Goal: Navigation & Orientation: Find specific page/section

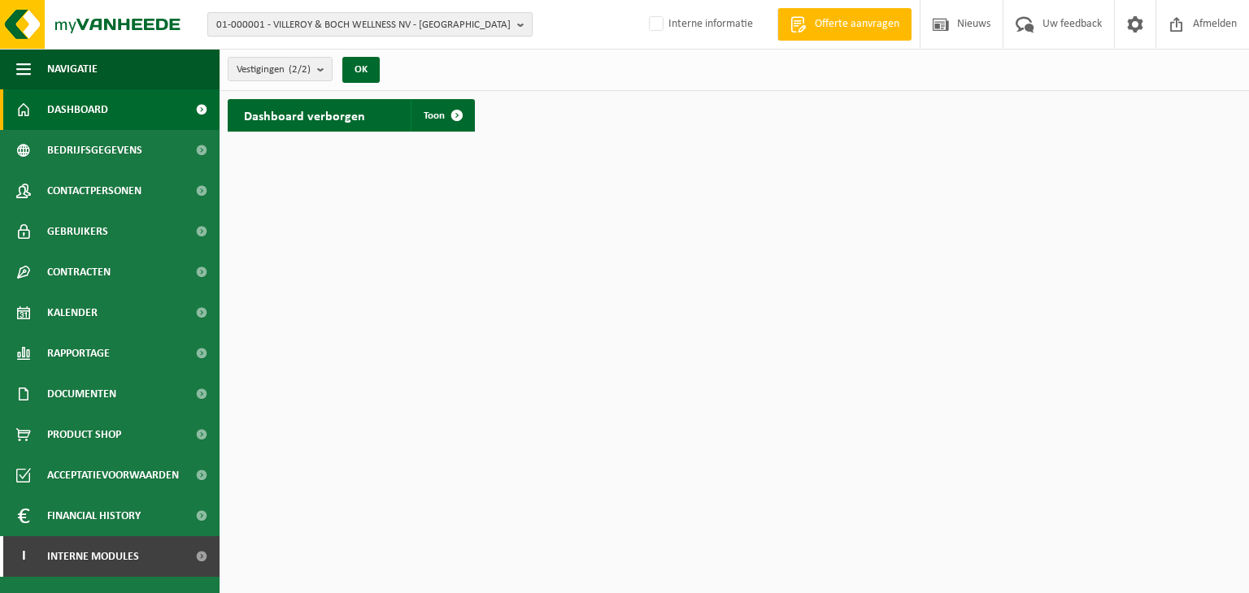
click at [296, 29] on span "01-000001 - VILLEROY & BOCH WELLNESS NV - ROESELARE" at bounding box center [363, 25] width 294 height 24
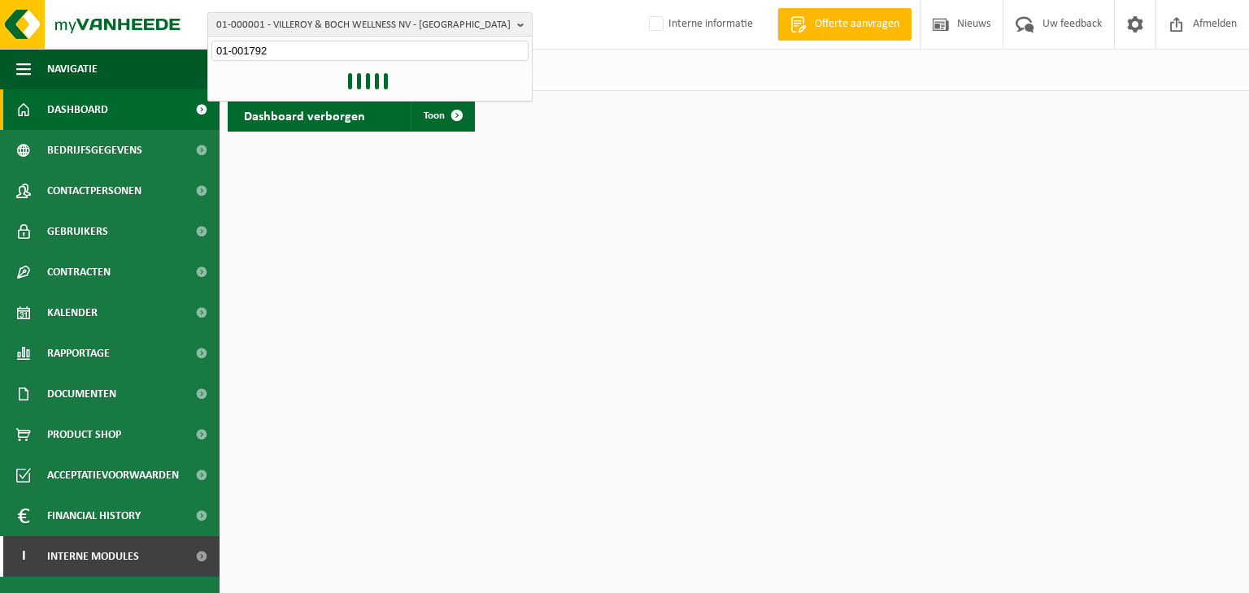
type input "01-001792"
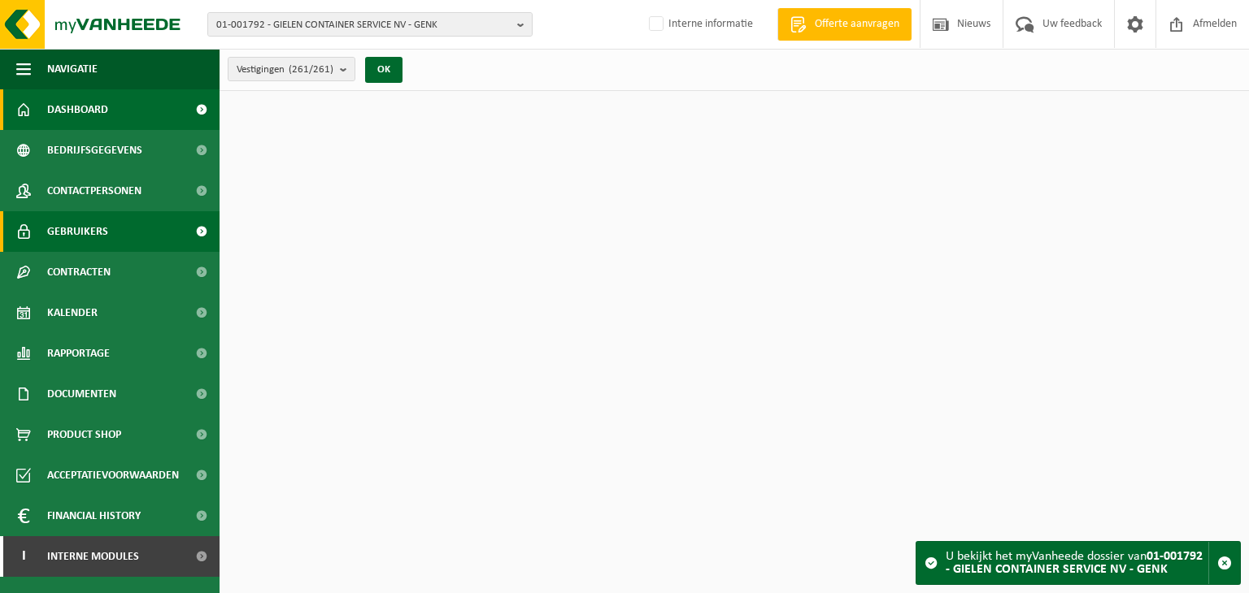
click at [88, 235] on span "Gebruikers" at bounding box center [77, 231] width 61 height 41
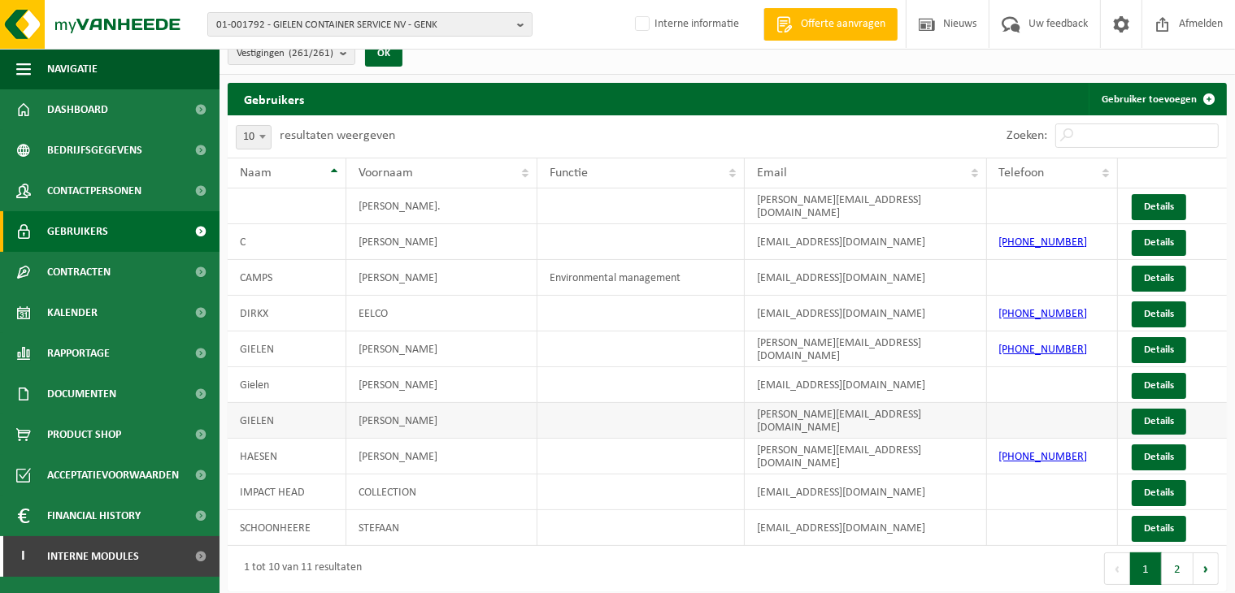
scroll to position [20, 0]
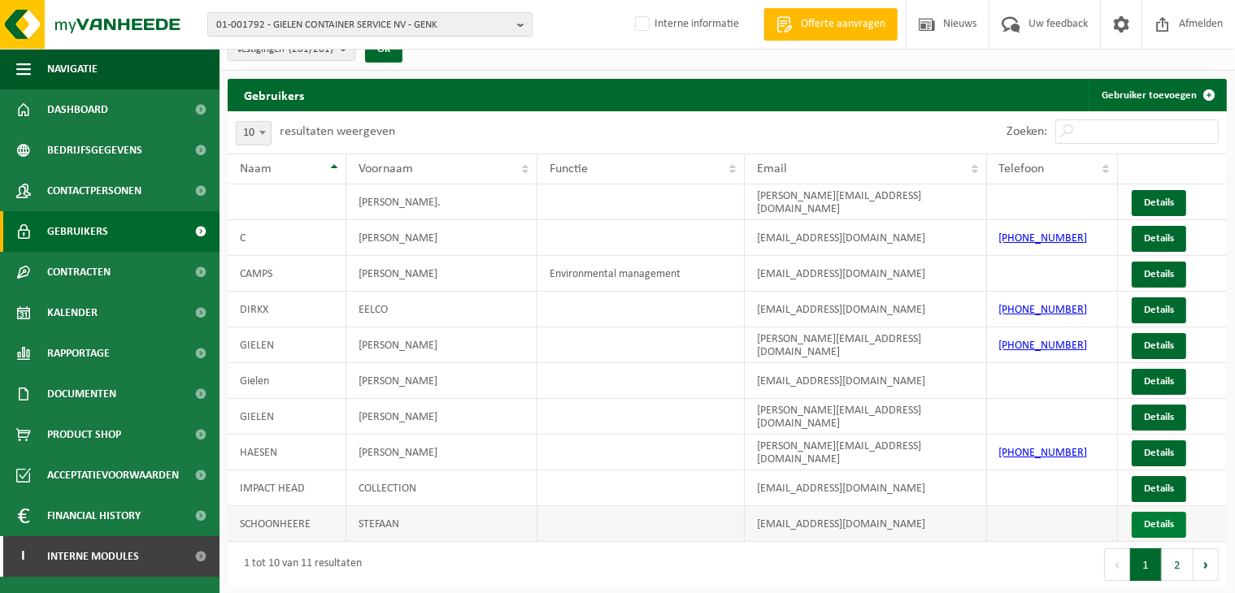
click at [1159, 525] on link "Details" at bounding box center [1159, 525] width 54 height 26
click at [1148, 481] on link "Details" at bounding box center [1159, 489] width 54 height 26
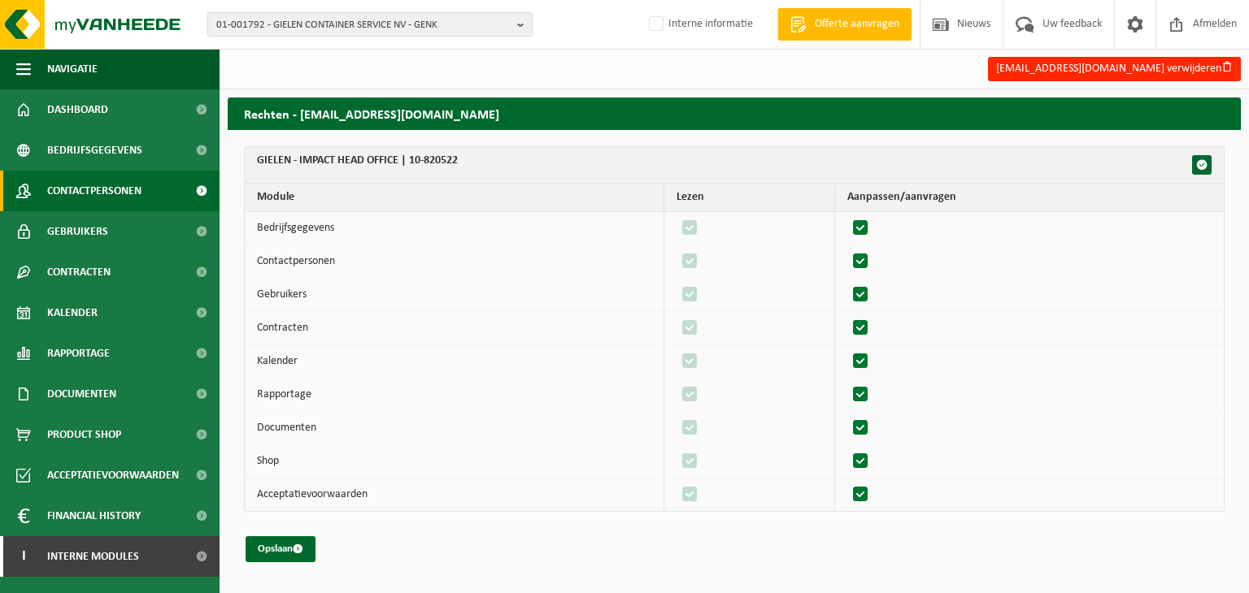
click at [96, 201] on span "Contactpersonen" at bounding box center [94, 191] width 94 height 41
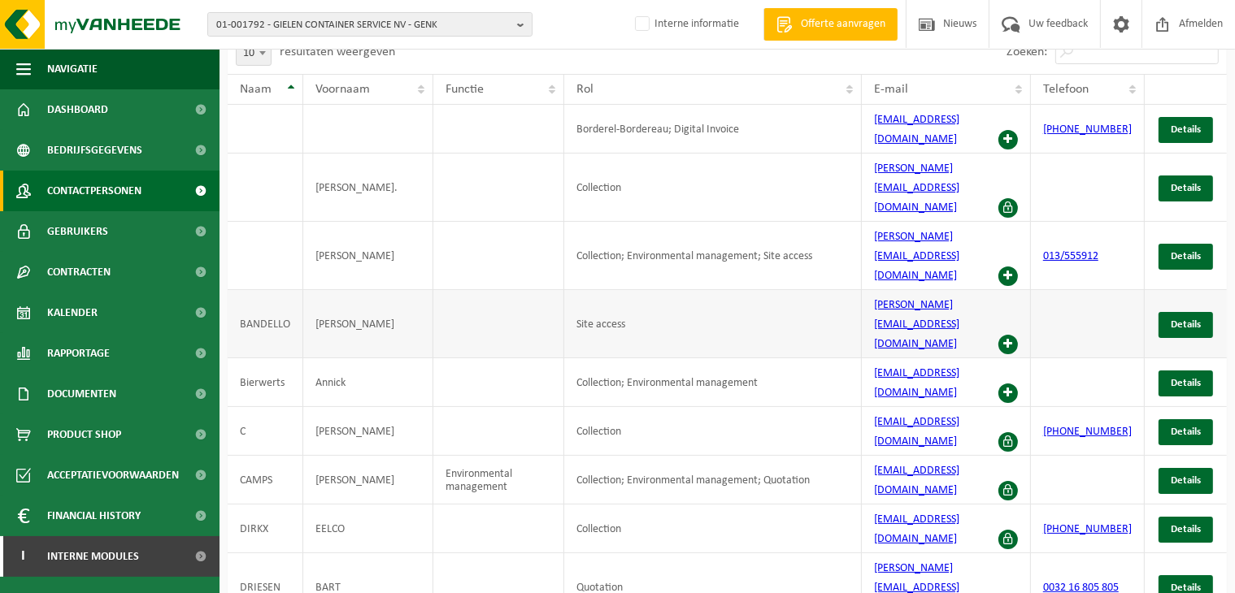
scroll to position [111, 0]
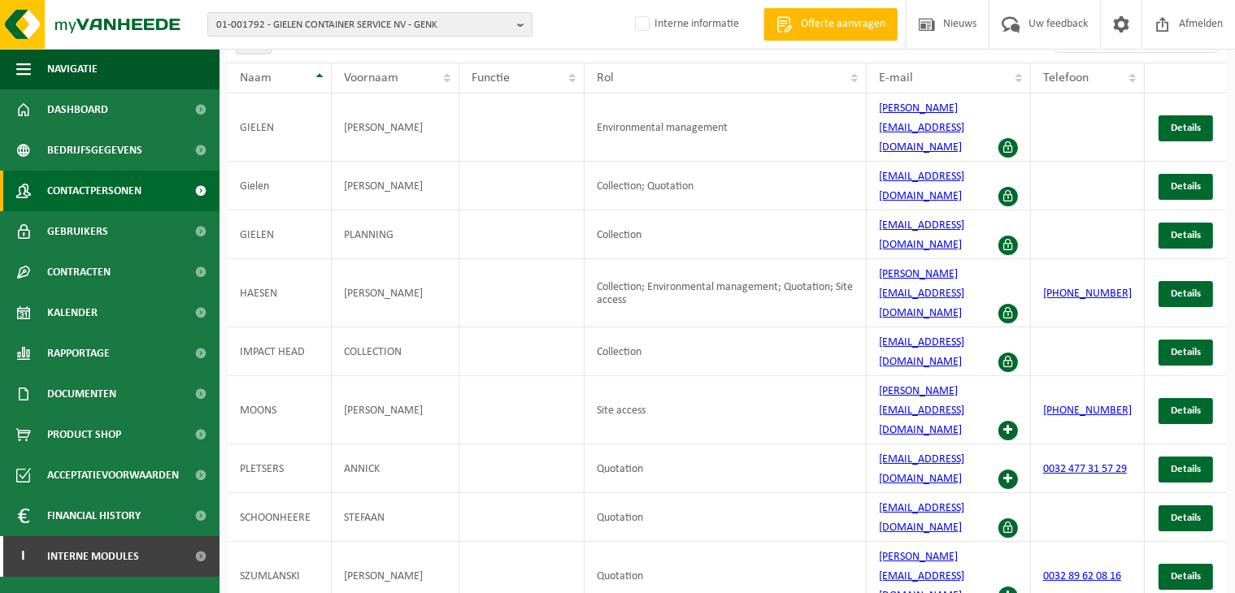
scroll to position [59, 0]
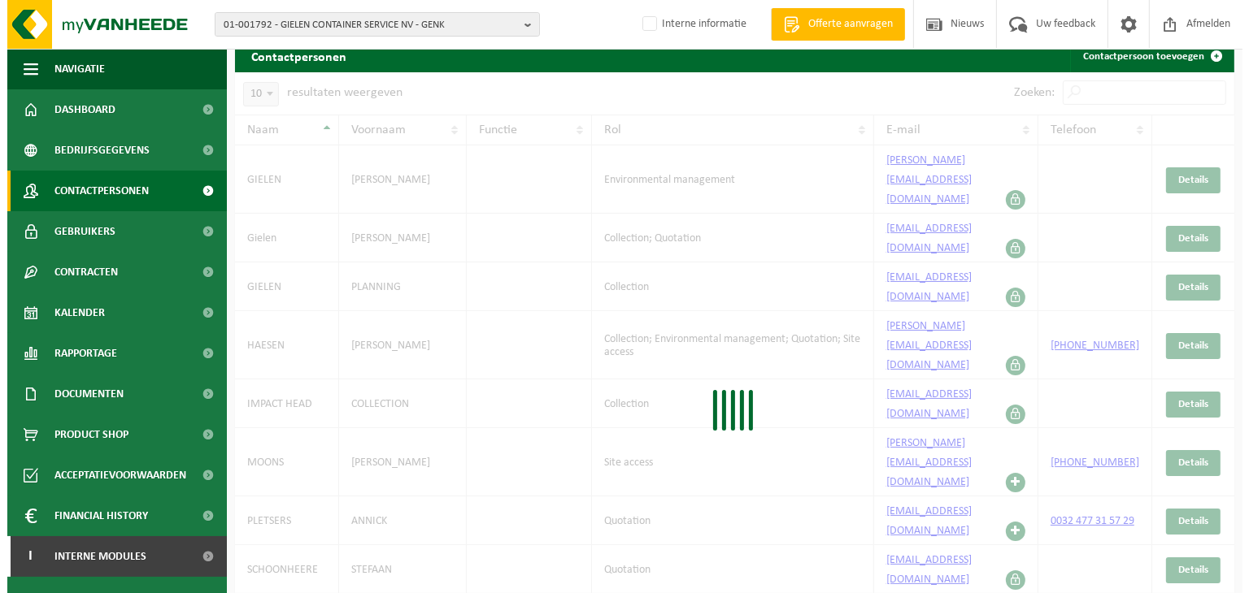
scroll to position [0, 0]
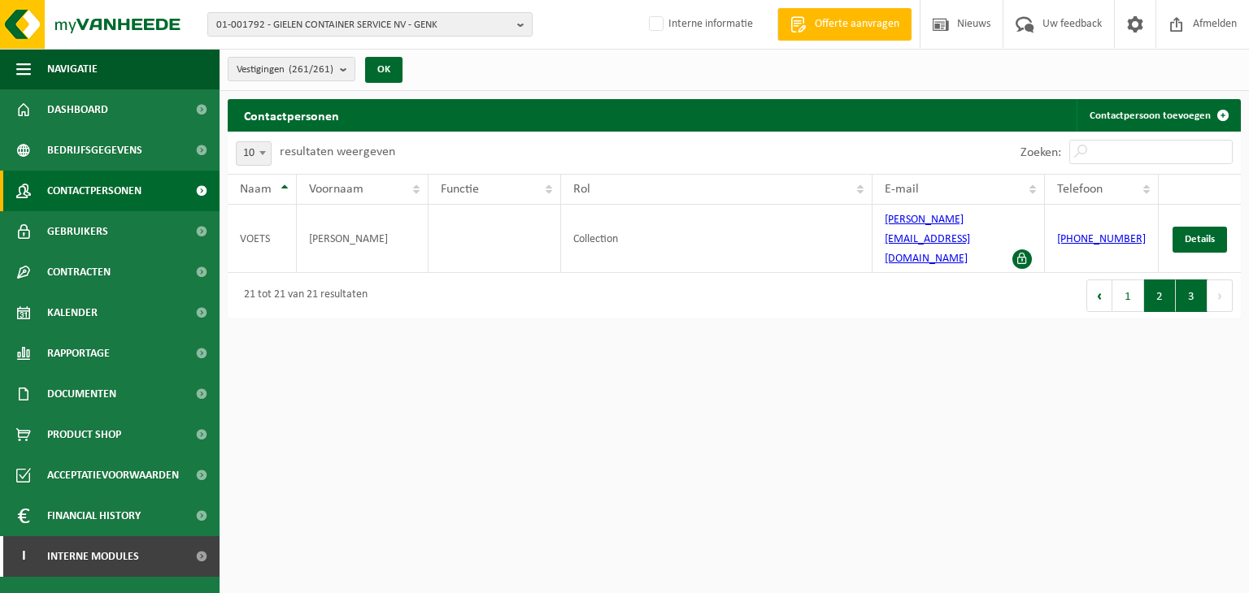
click at [1162, 280] on button "2" at bounding box center [1160, 296] width 32 height 33
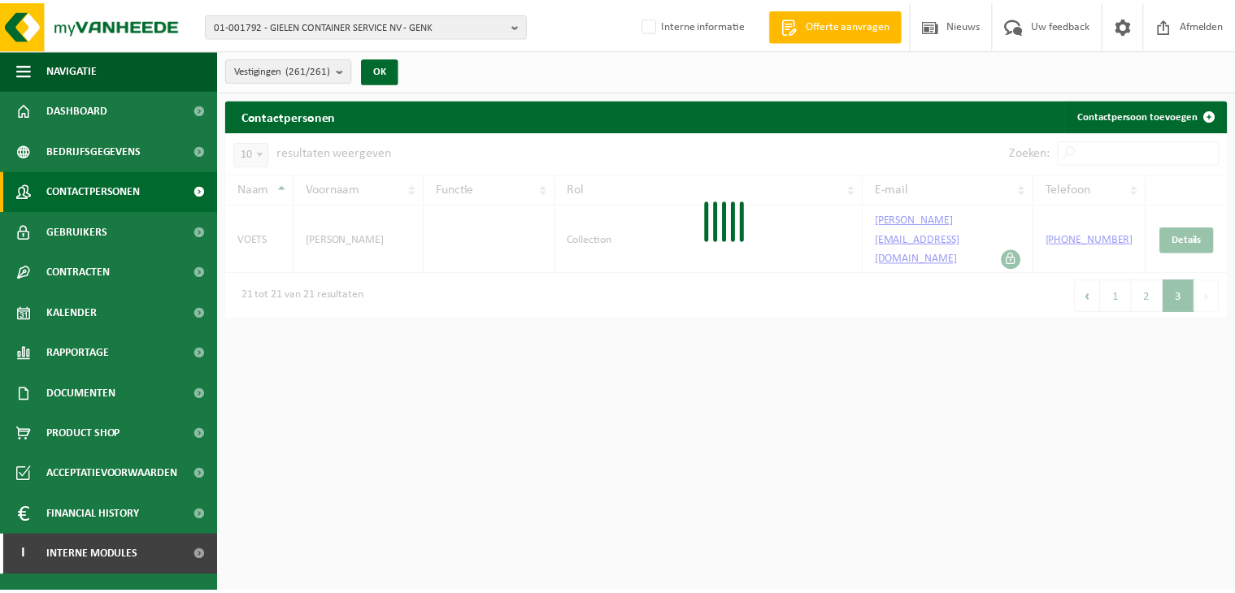
scroll to position [59, 0]
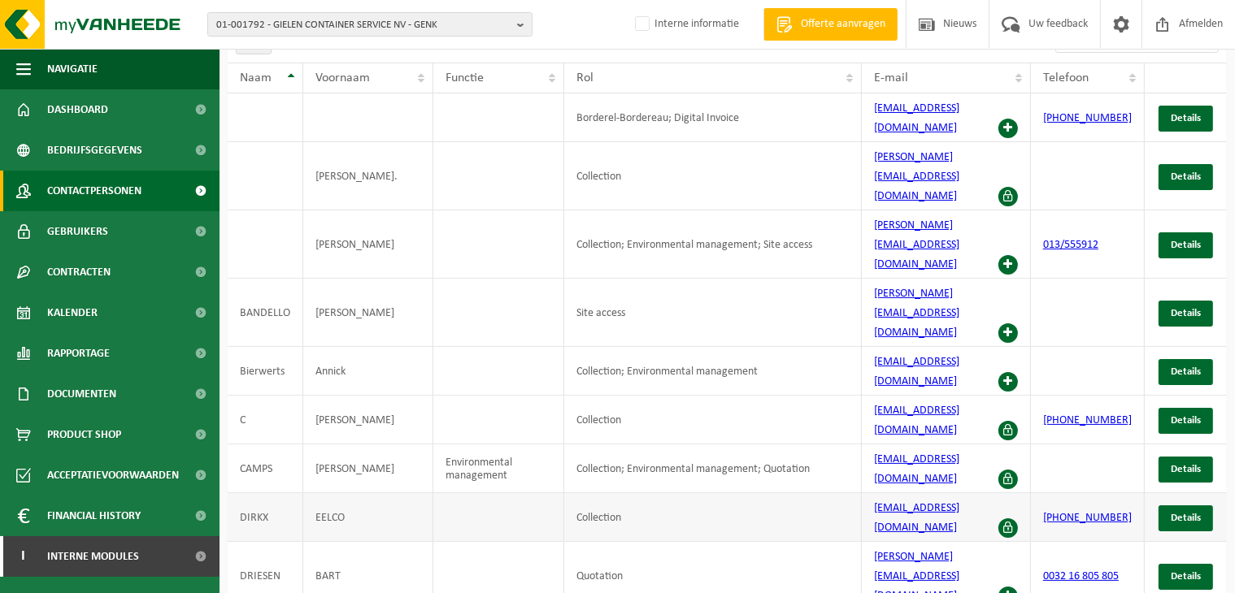
scroll to position [30, 0]
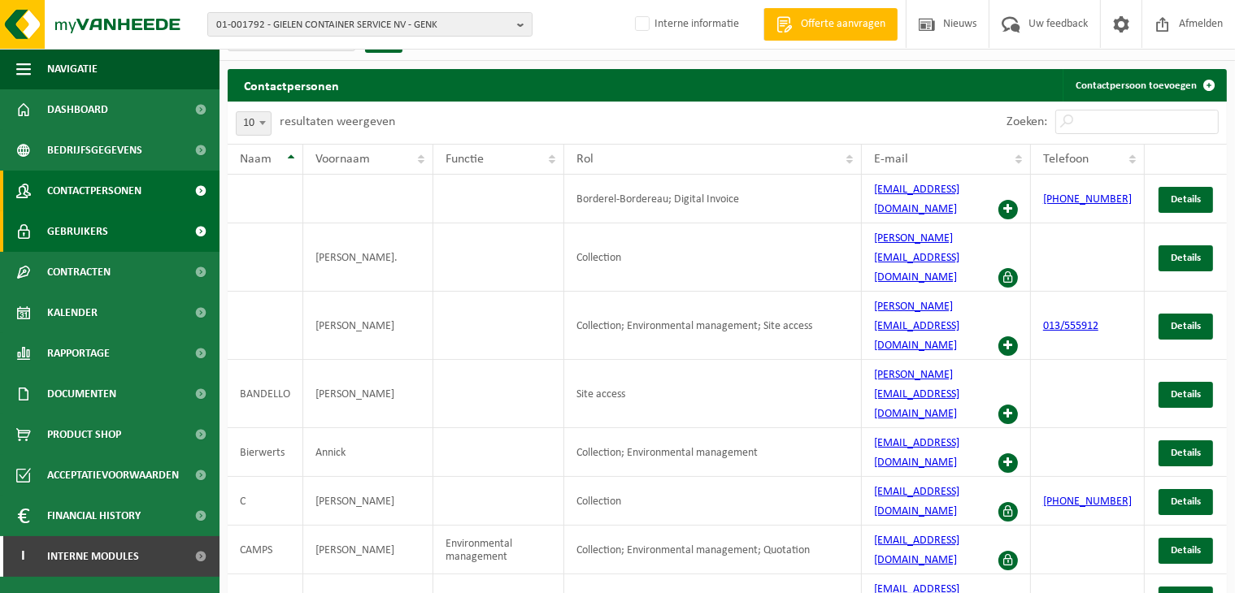
click at [80, 226] on span "Gebruikers" at bounding box center [77, 231] width 61 height 41
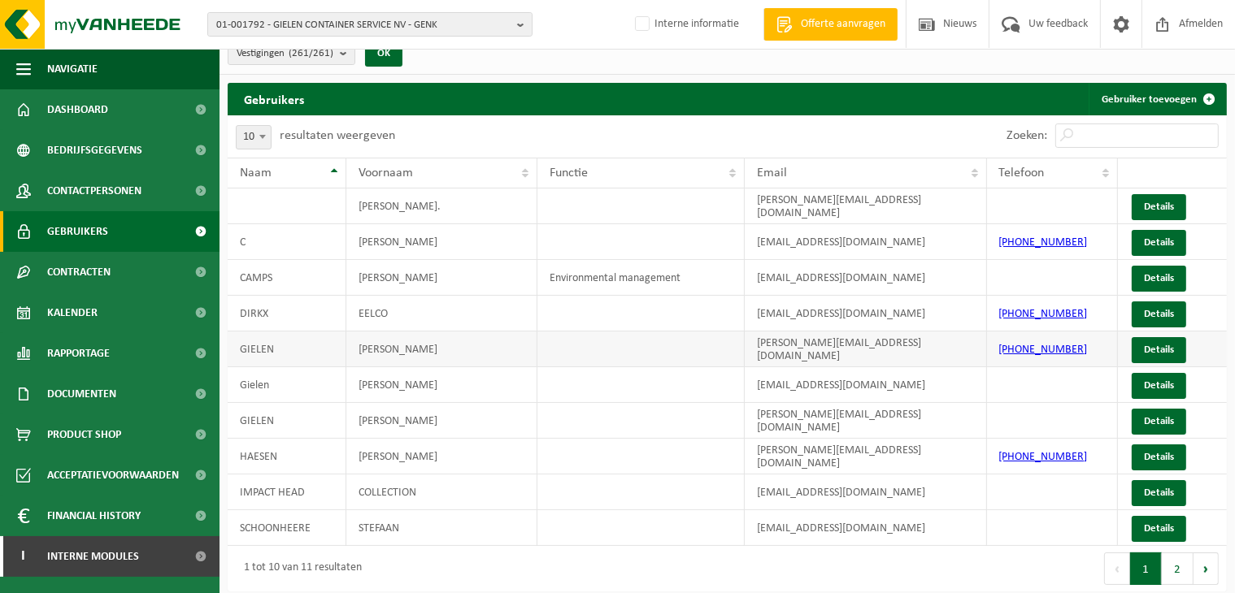
scroll to position [20, 0]
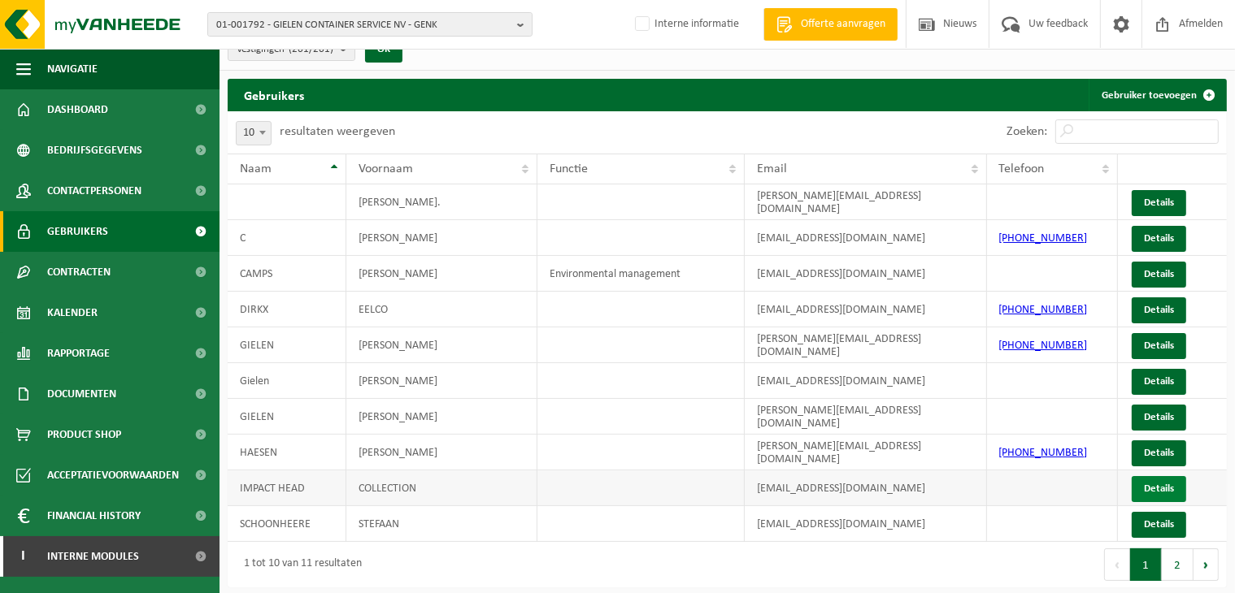
click at [1136, 480] on link "Details" at bounding box center [1159, 489] width 54 height 26
